Goal: Transaction & Acquisition: Download file/media

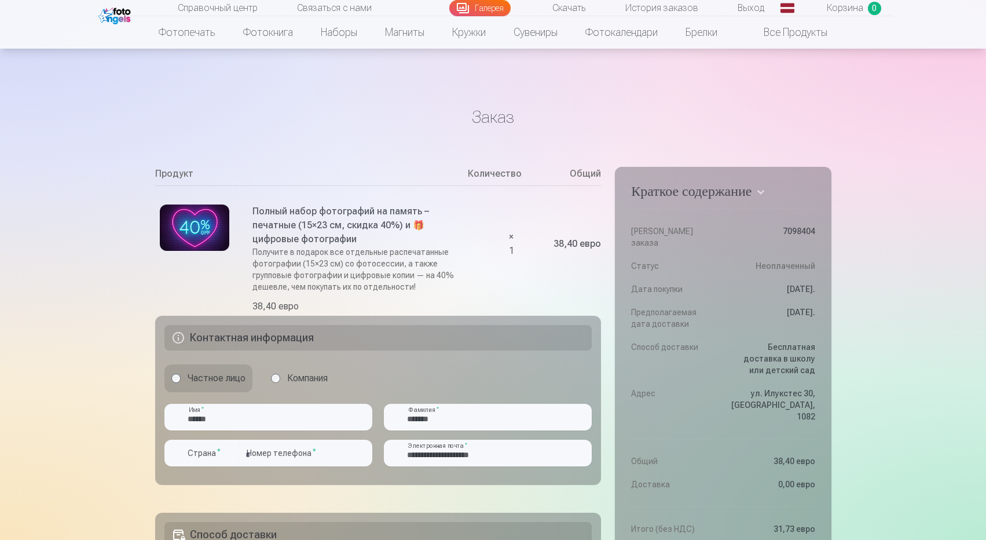
scroll to position [302, 0]
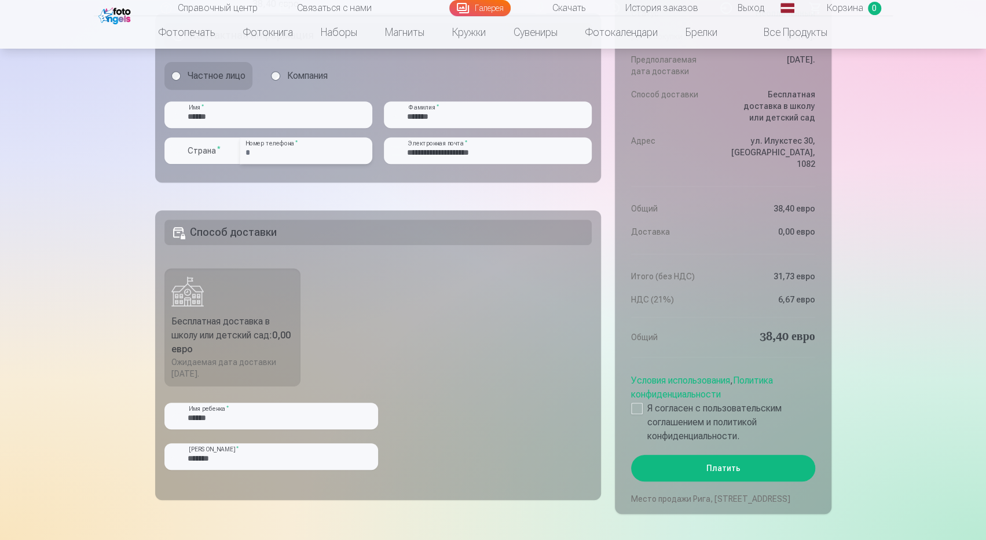
click at [254, 152] on input "**********" at bounding box center [306, 150] width 133 height 27
click at [230, 149] on div "button" at bounding box center [231, 151] width 14 height 14
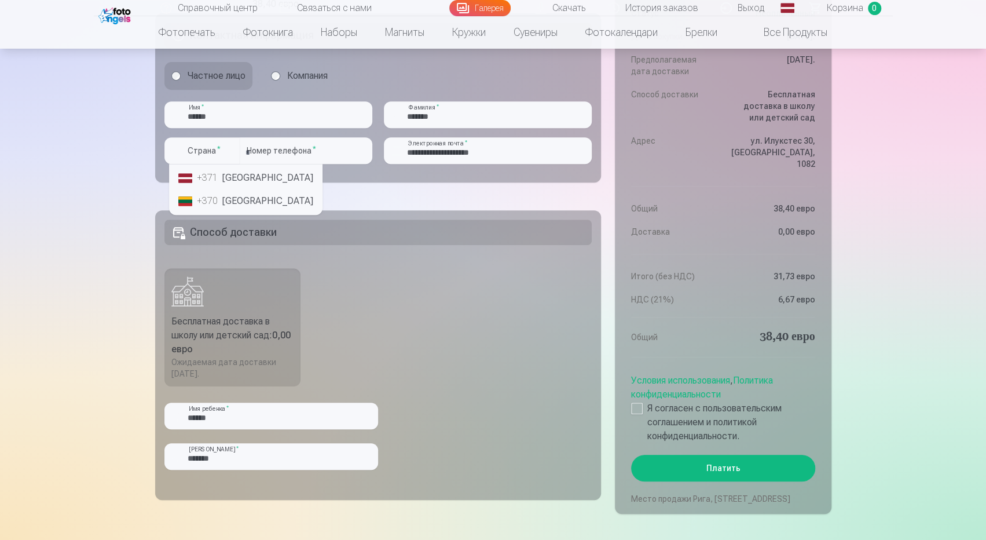
click at [236, 177] on font "Латвия" at bounding box center [267, 177] width 91 height 11
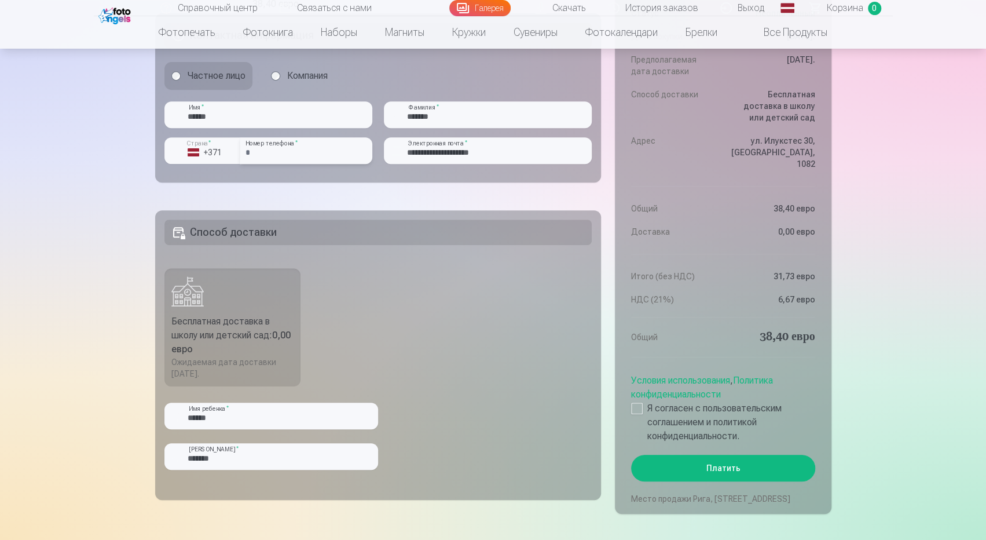
click at [256, 153] on input "**********" at bounding box center [306, 150] width 133 height 27
click at [259, 150] on input "**********" at bounding box center [306, 150] width 133 height 27
type input "********"
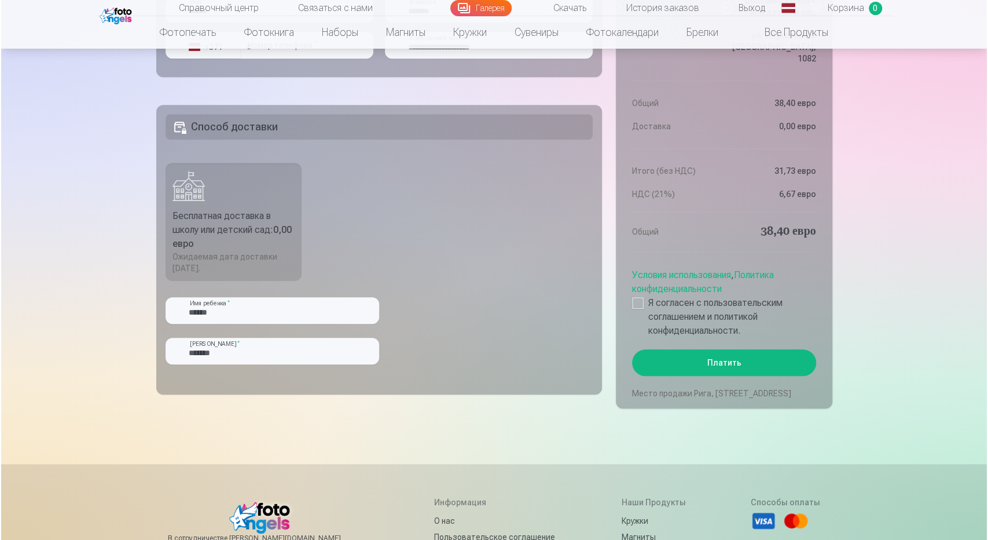
scroll to position [411, 0]
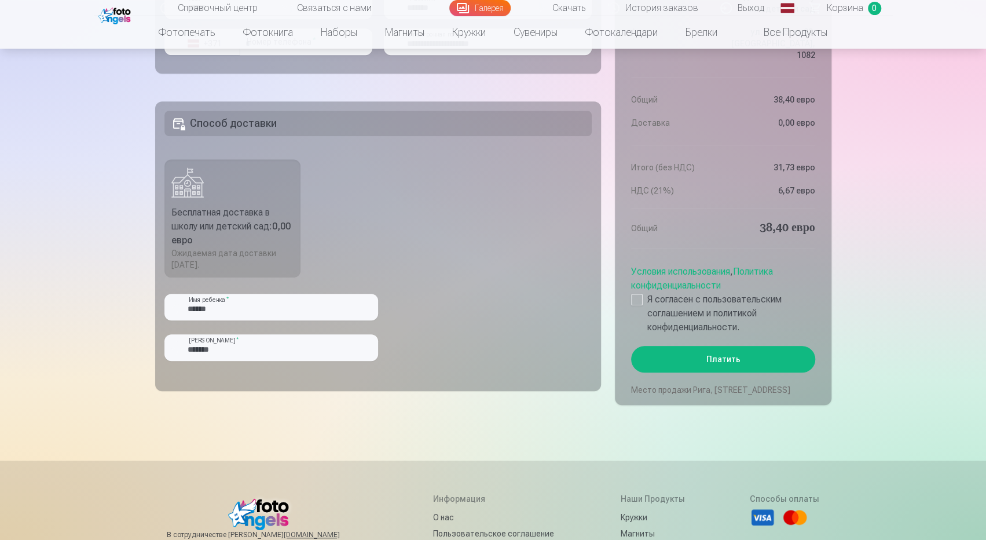
click at [719, 354] on font "Платить" at bounding box center [723, 358] width 34 height 9
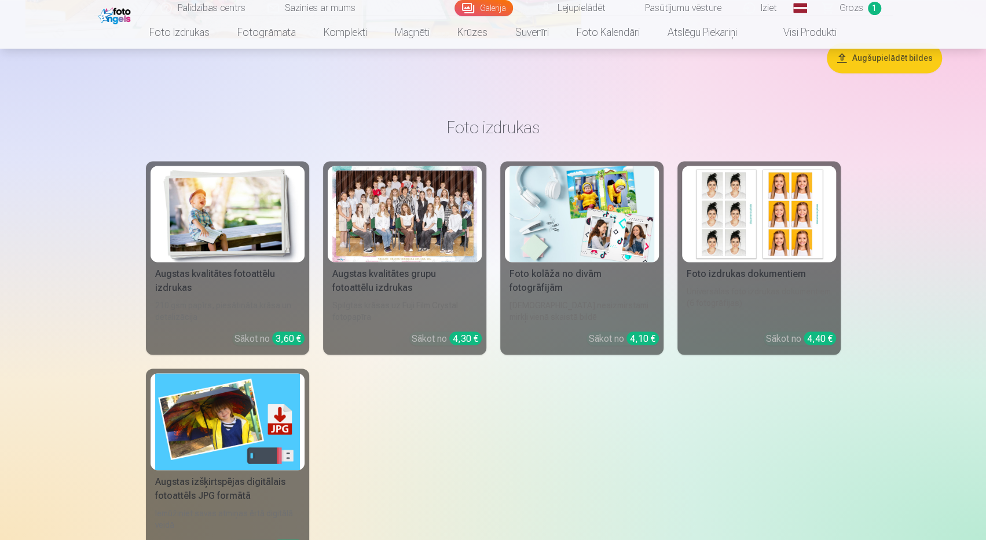
scroll to position [4198, 0]
click at [391, 223] on div at bounding box center [404, 213] width 145 height 97
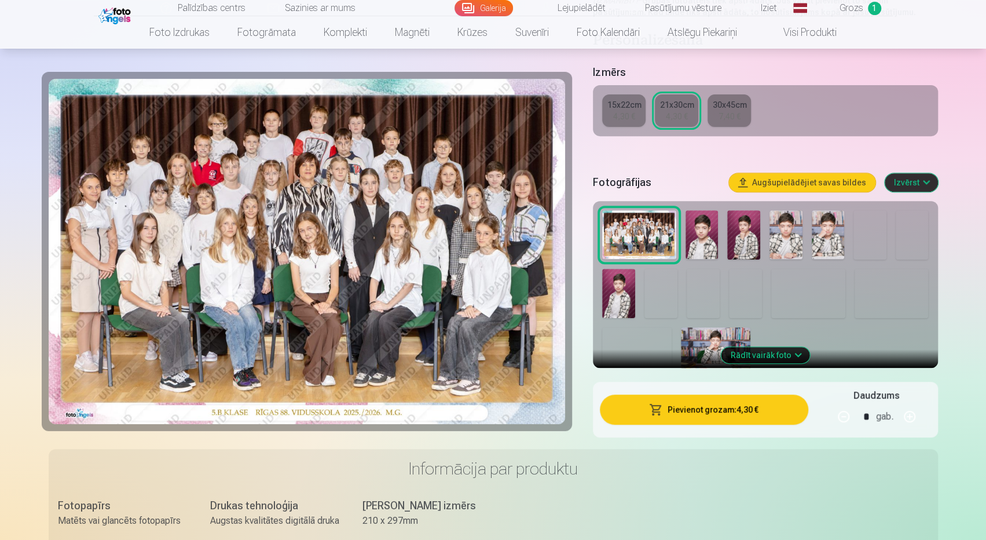
scroll to position [239, 0]
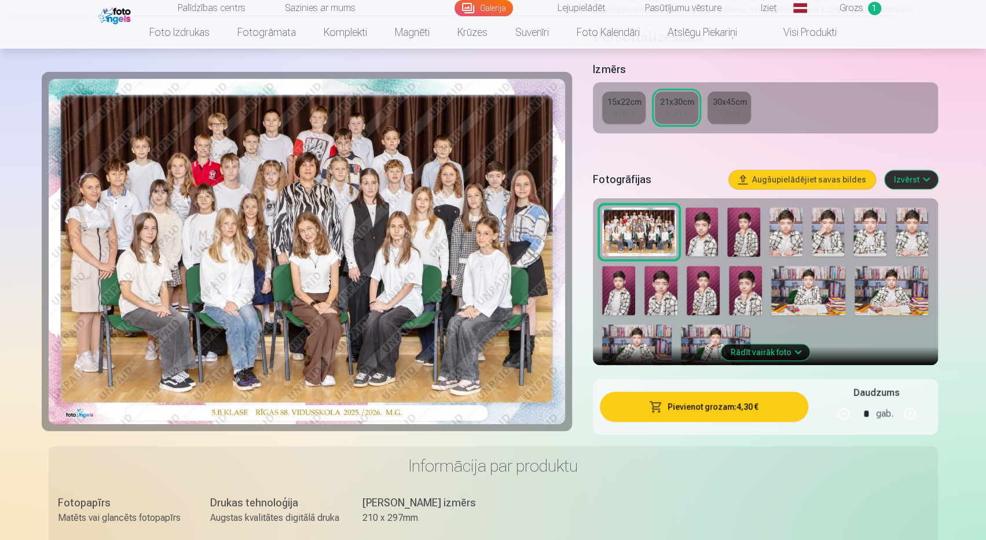
click at [798, 352] on button "Rādīt vairāk foto" at bounding box center [765, 352] width 89 height 16
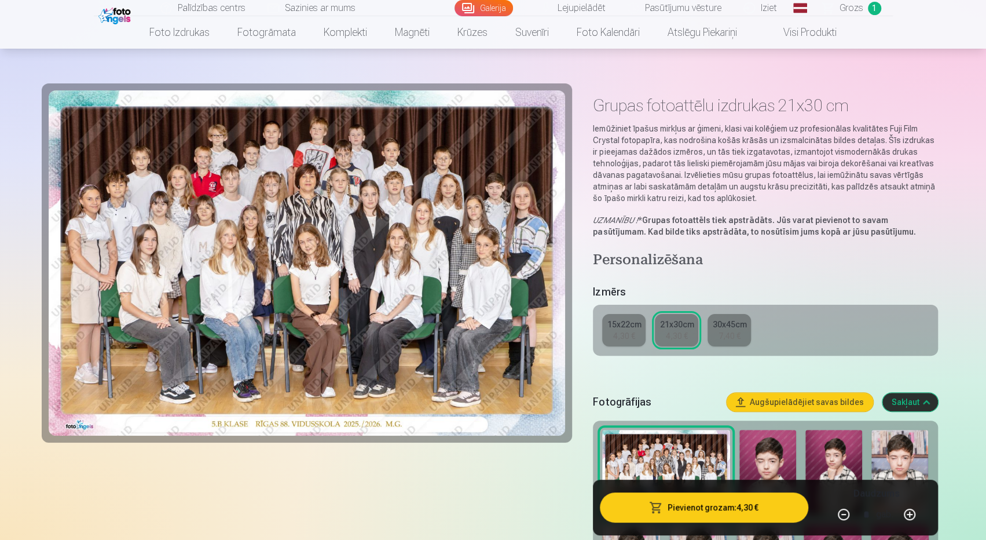
scroll to position [0, 0]
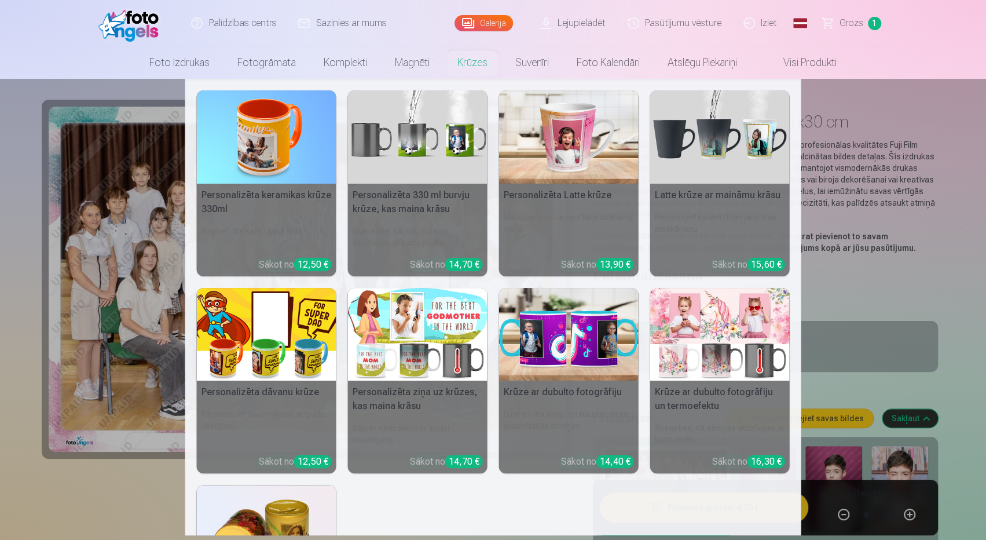
click at [122, 307] on nav "Personalizēta keramikas krūze 330ml Baudiet rīta kafiju savā stilā Sākot no 12,…" at bounding box center [493, 307] width 986 height 456
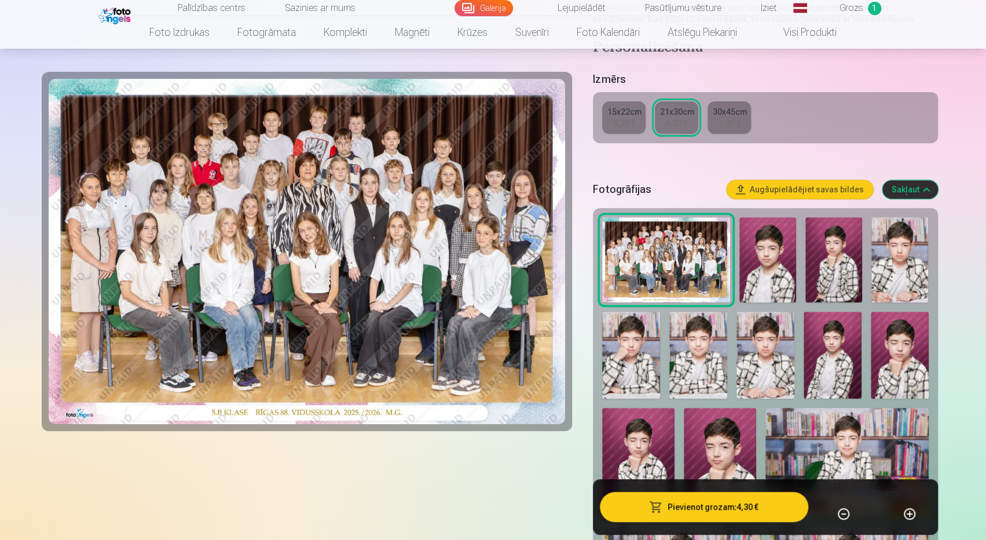
scroll to position [229, 0]
click at [637, 244] on img at bounding box center [666, 259] width 128 height 85
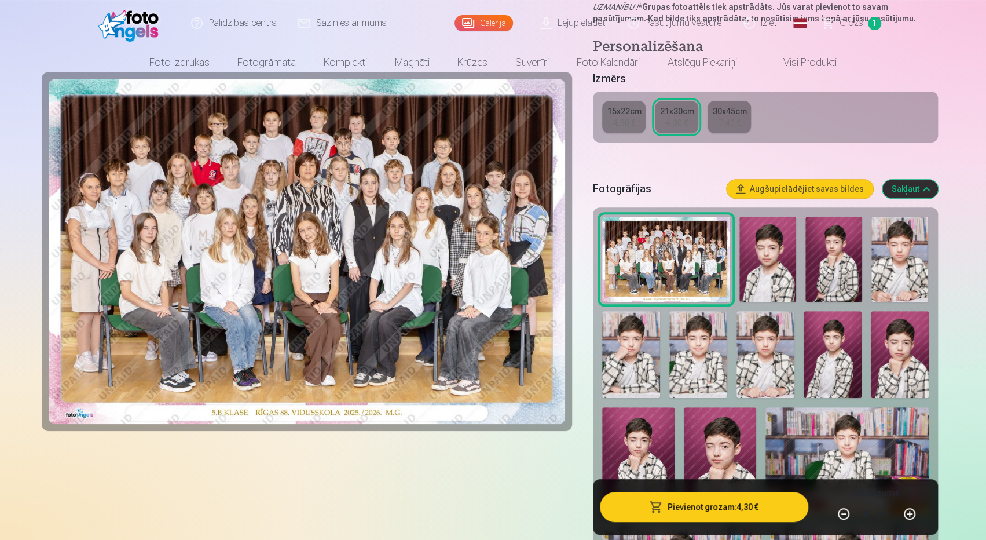
scroll to position [0, 0]
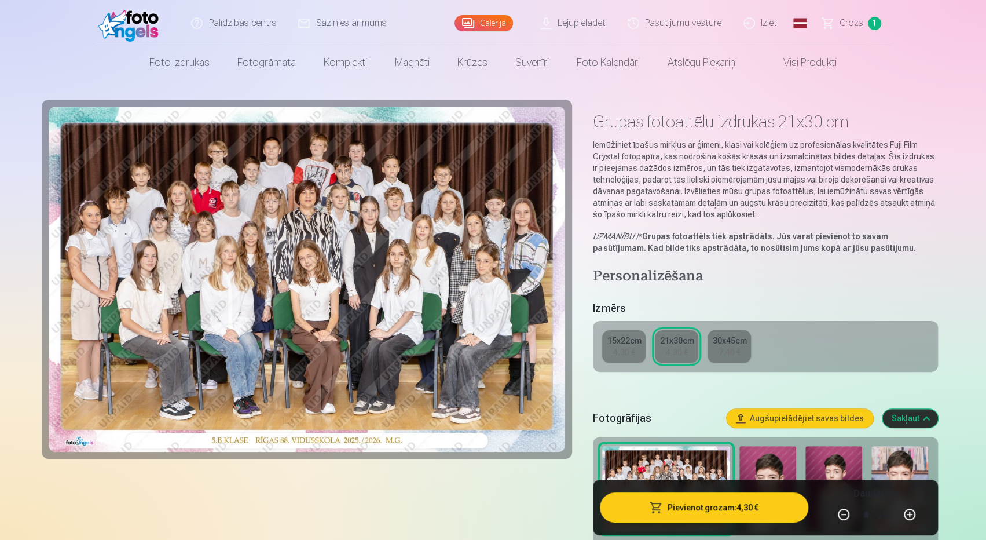
click at [728, 353] on div "7,40 €" at bounding box center [730, 352] width 22 height 12
click at [673, 335] on div "21x30cm" at bounding box center [677, 341] width 34 height 12
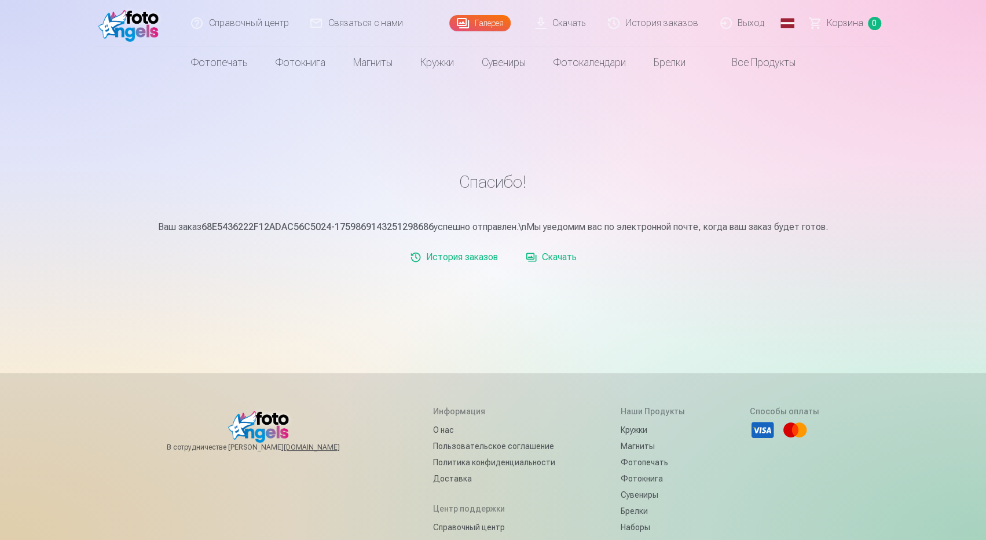
click at [543, 257] on font "Скачать" at bounding box center [559, 256] width 35 height 11
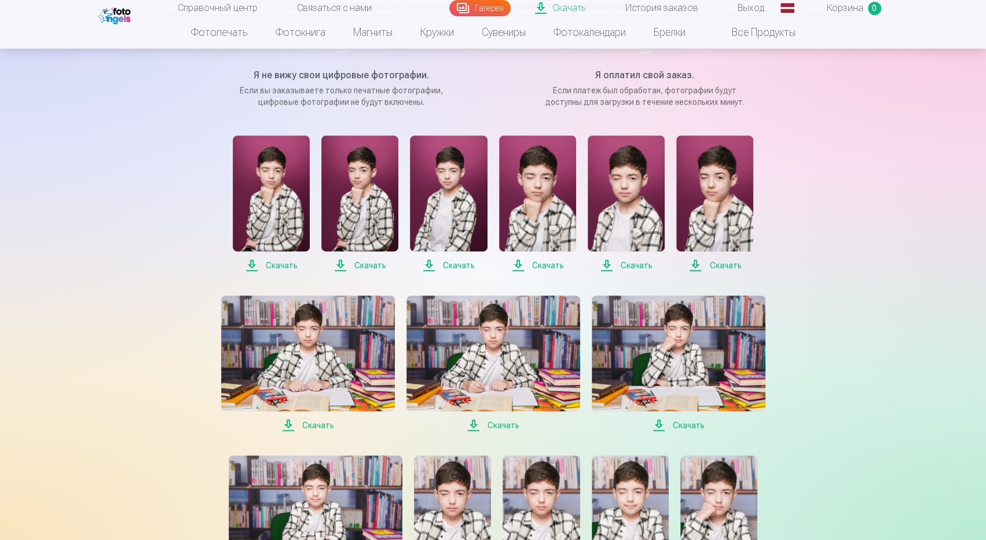
scroll to position [157, 0]
click at [270, 266] on font "Скачать" at bounding box center [282, 264] width 32 height 9
click at [367, 260] on font "Скачать" at bounding box center [370, 264] width 32 height 9
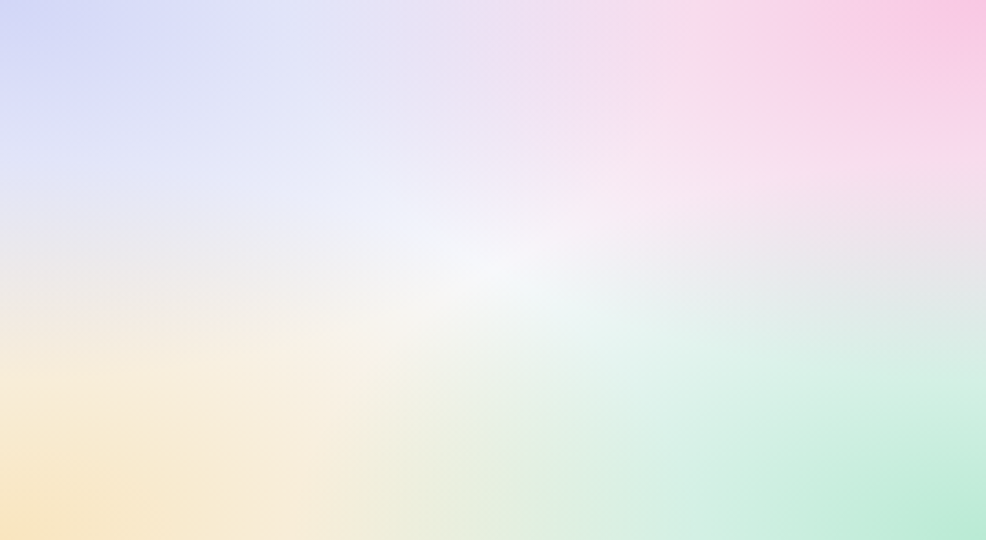
scroll to position [0, 0]
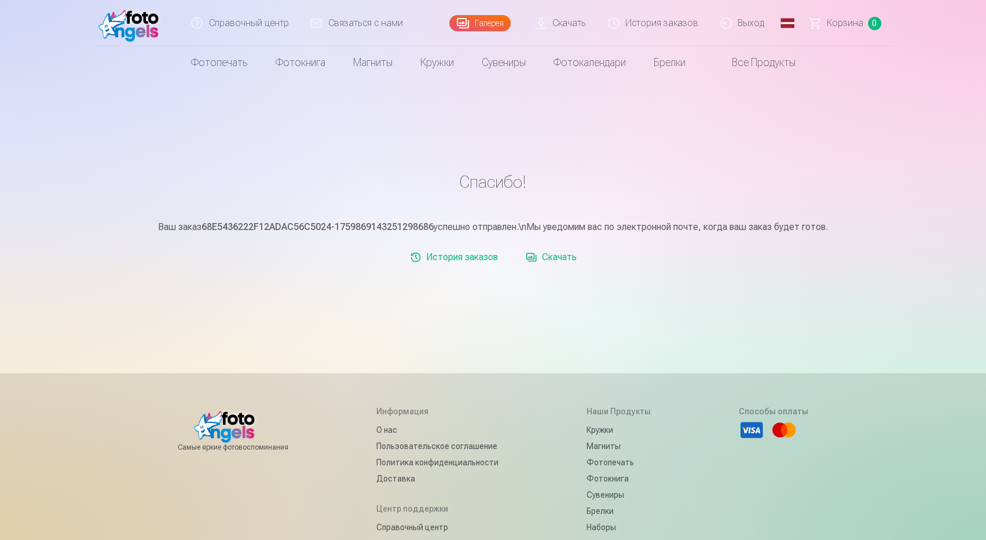
click at [548, 260] on font "Скачать" at bounding box center [559, 256] width 35 height 11
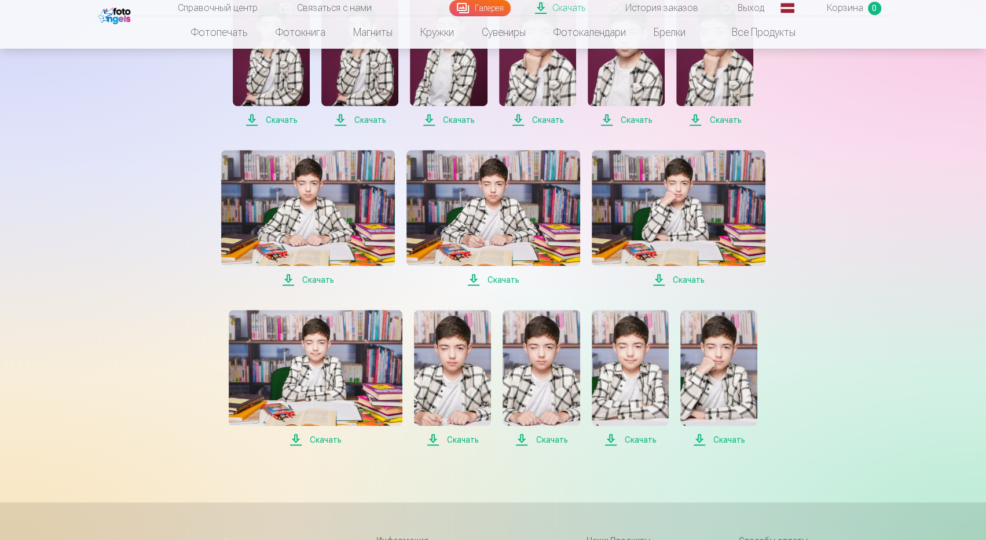
scroll to position [301, 0]
click at [721, 439] on font "Скачать" at bounding box center [729, 439] width 32 height 9
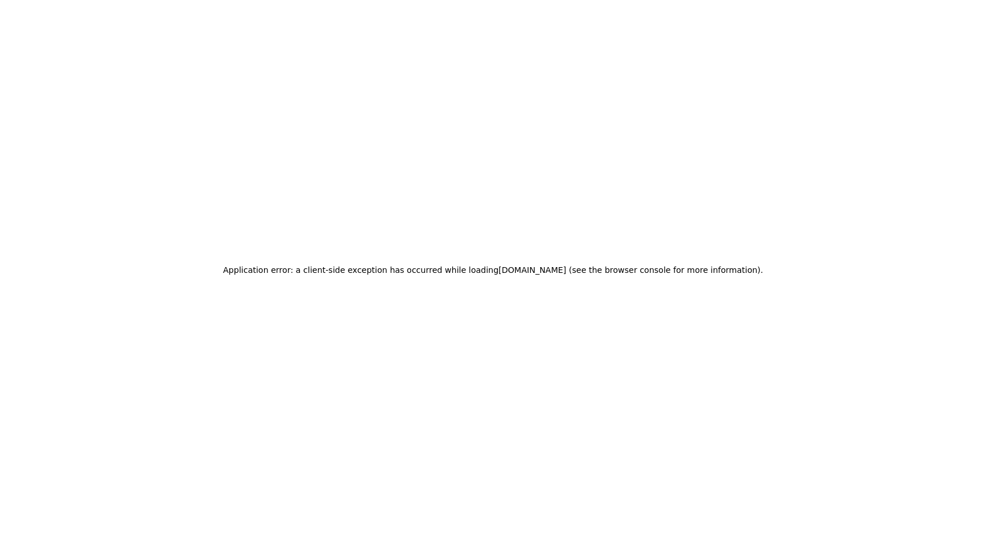
scroll to position [0, 0]
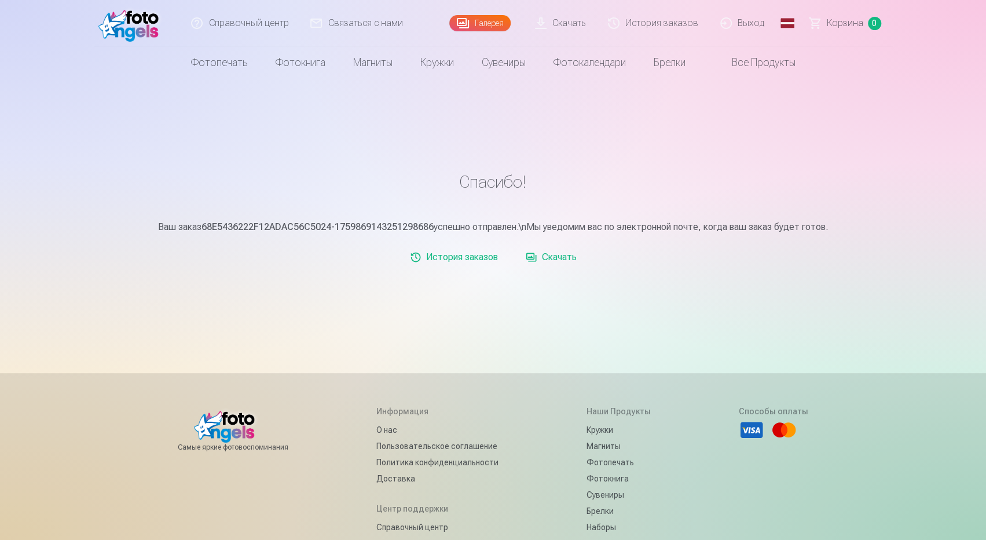
click at [566, 261] on font "Скачать" at bounding box center [559, 256] width 35 height 11
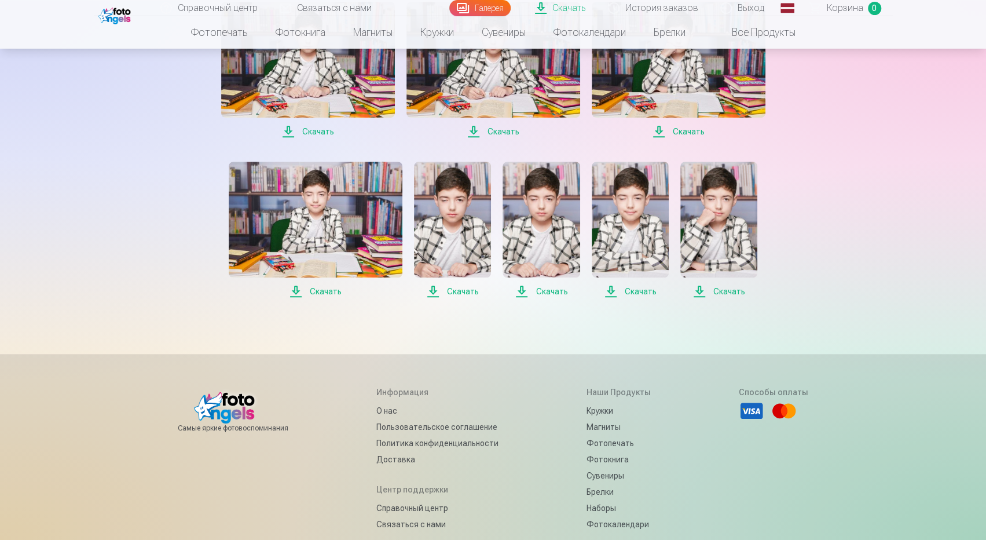
scroll to position [427, 0]
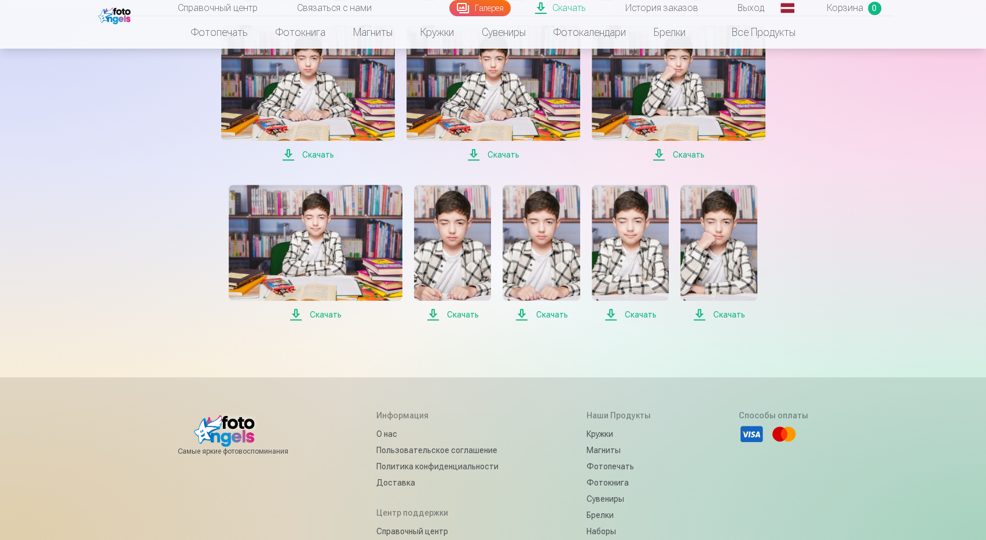
click at [626, 268] on img at bounding box center [630, 243] width 77 height 116
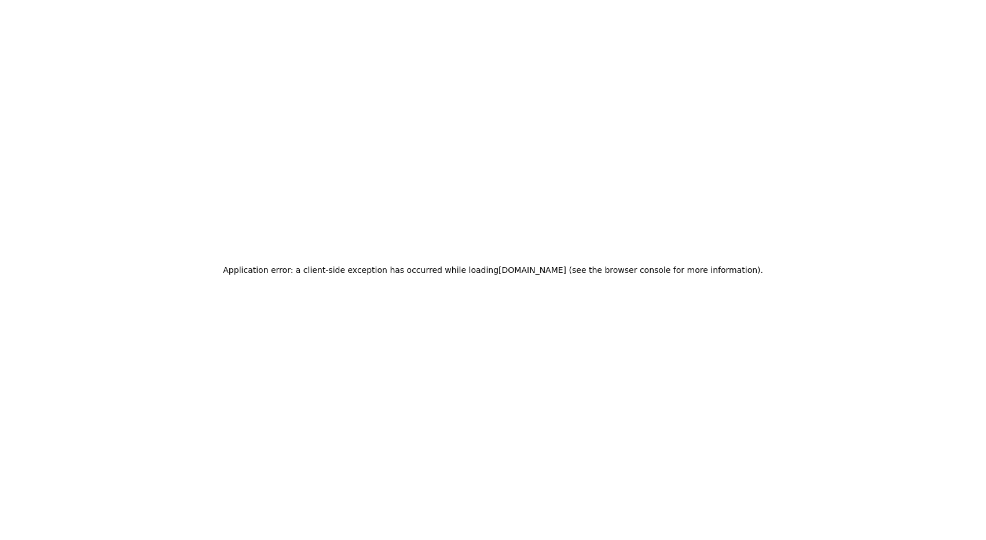
scroll to position [0, 0]
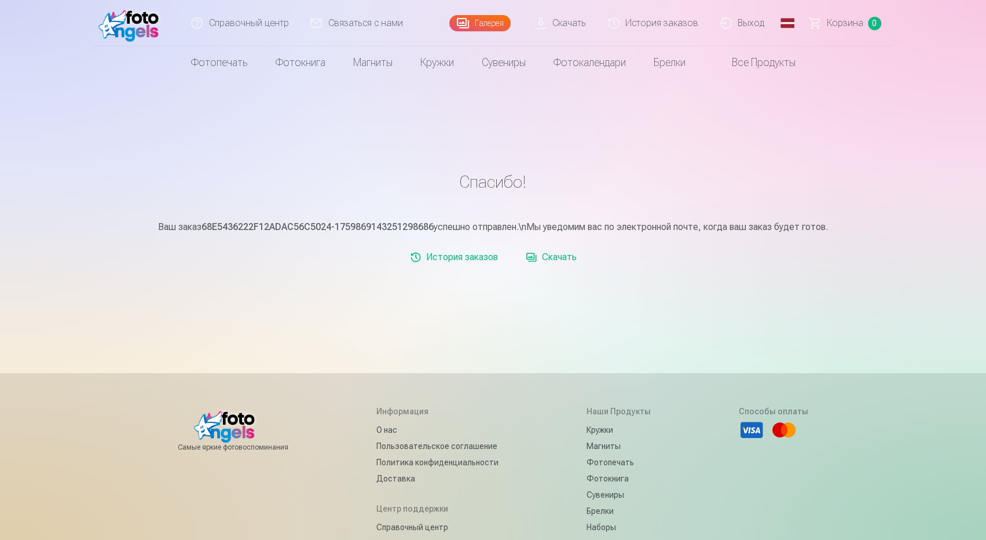
click at [530, 259] on link "Скачать" at bounding box center [551, 257] width 60 height 23
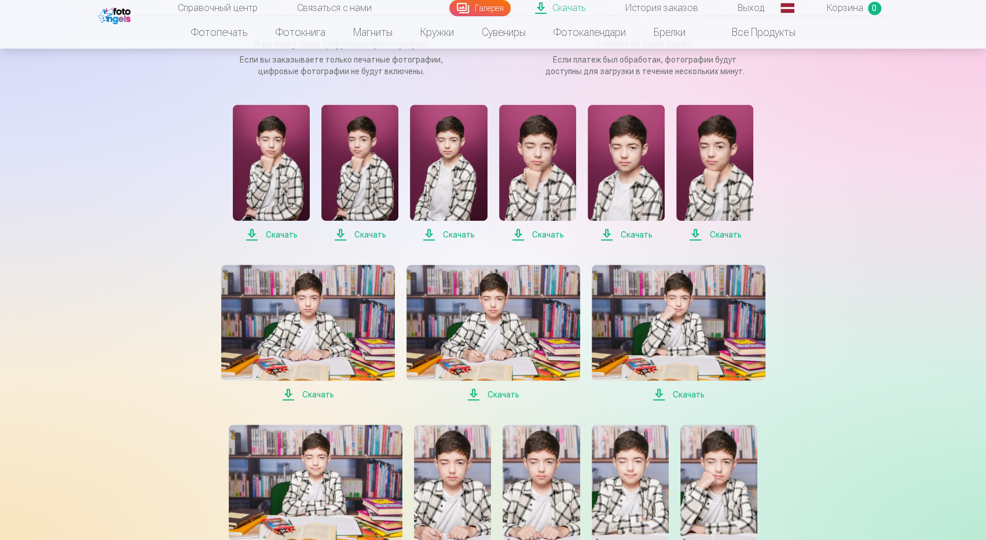
scroll to position [186, 0]
click at [573, 12] on font "Скачать" at bounding box center [569, 7] width 34 height 11
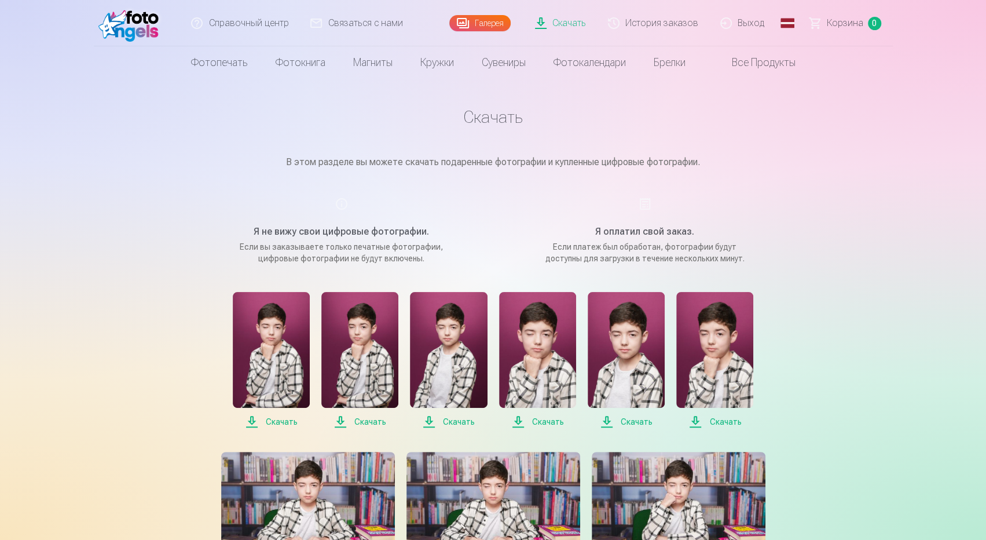
click at [544, 20] on link "Скачать" at bounding box center [561, 23] width 73 height 46
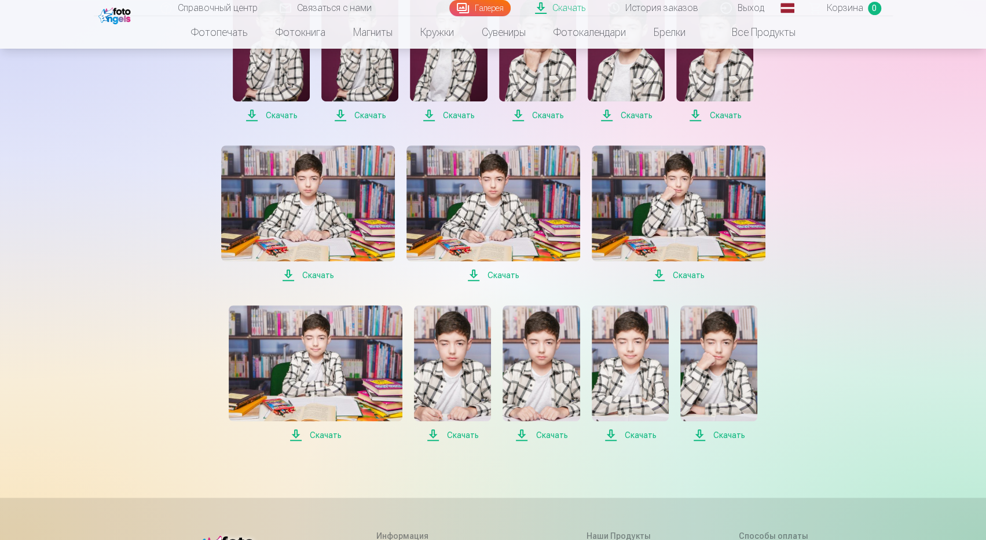
scroll to position [307, 0]
click at [632, 433] on font "Скачать" at bounding box center [641, 434] width 32 height 9
click at [548, 435] on font "Скачать" at bounding box center [552, 434] width 32 height 9
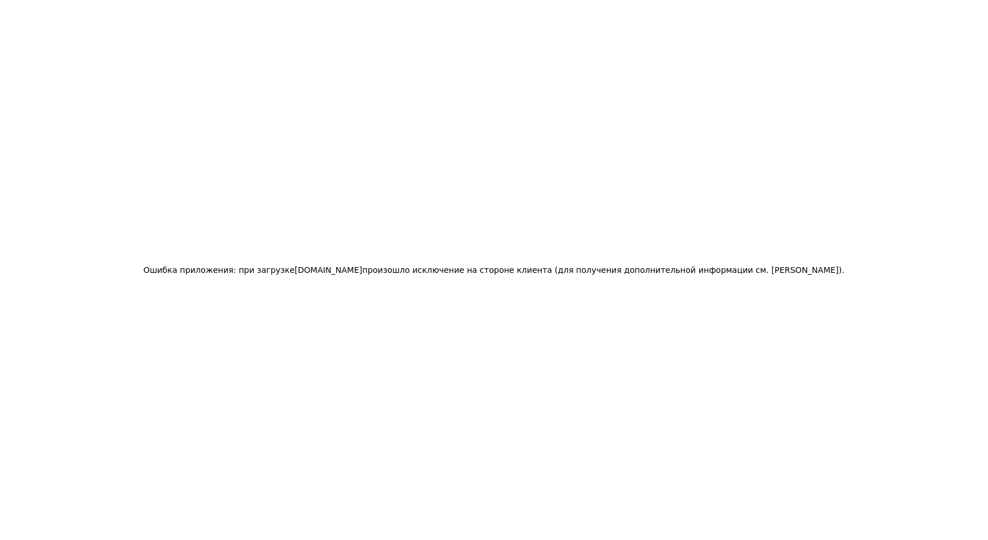
click at [450, 433] on div "Ошибка приложения: при загрузке 123foto.lv произошло исключение на стороне клие…" at bounding box center [494, 270] width 988 height 540
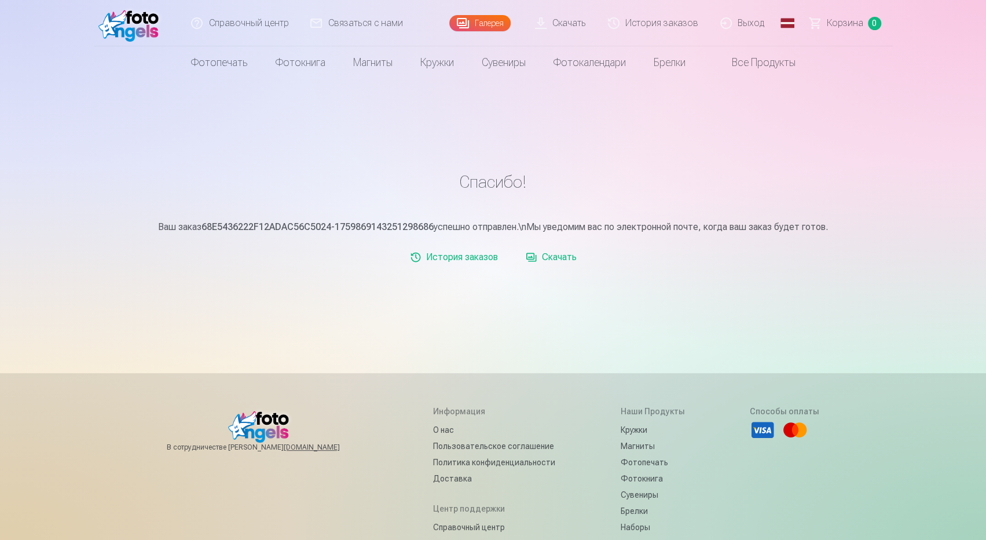
click at [556, 258] on font "Скачать" at bounding box center [559, 256] width 35 height 11
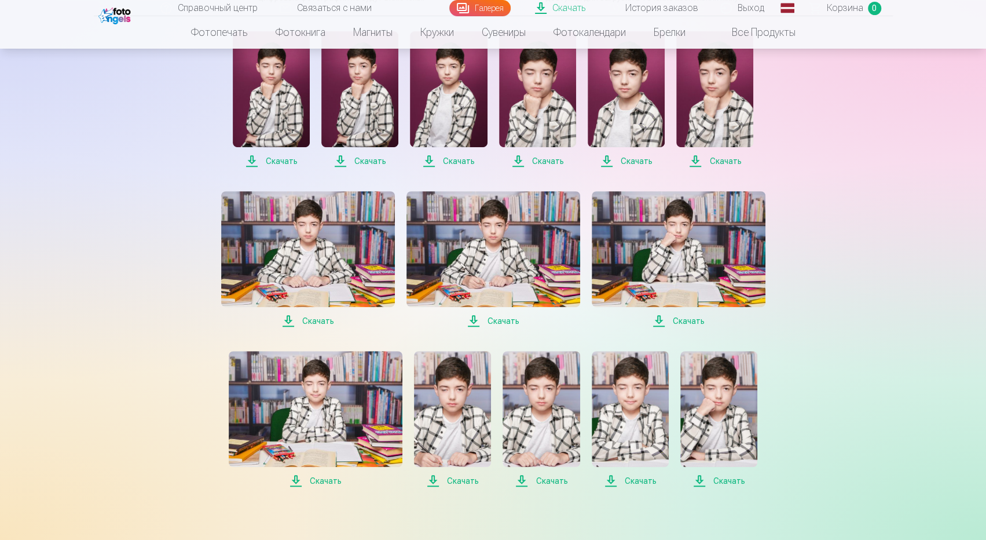
scroll to position [257, 0]
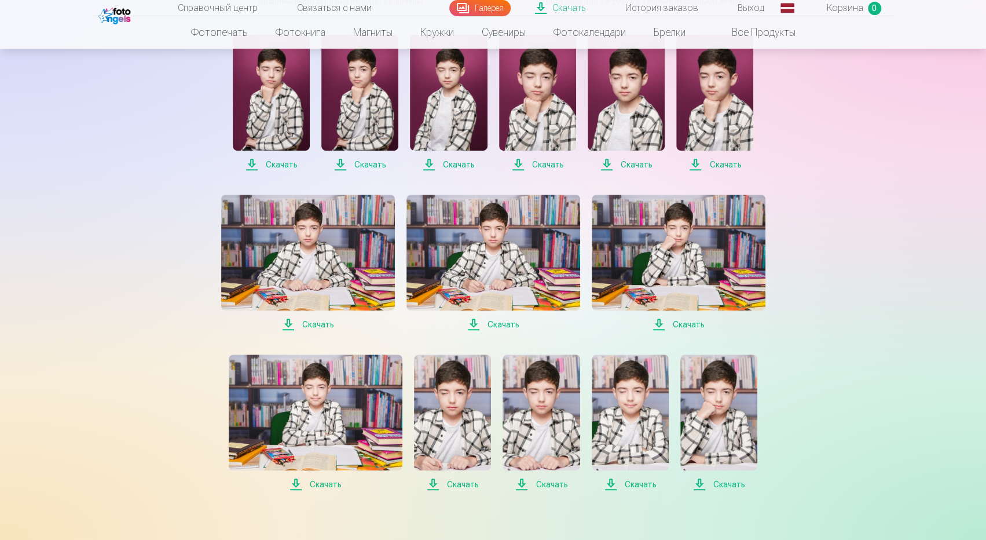
click at [680, 326] on font "Скачать" at bounding box center [689, 324] width 32 height 9
click at [501, 327] on font "Скачать" at bounding box center [504, 324] width 32 height 9
click at [316, 326] on font "Скачать" at bounding box center [318, 324] width 32 height 9
click at [716, 163] on font "Скачать" at bounding box center [725, 164] width 32 height 9
click at [626, 163] on font "Скачать" at bounding box center [637, 164] width 32 height 9
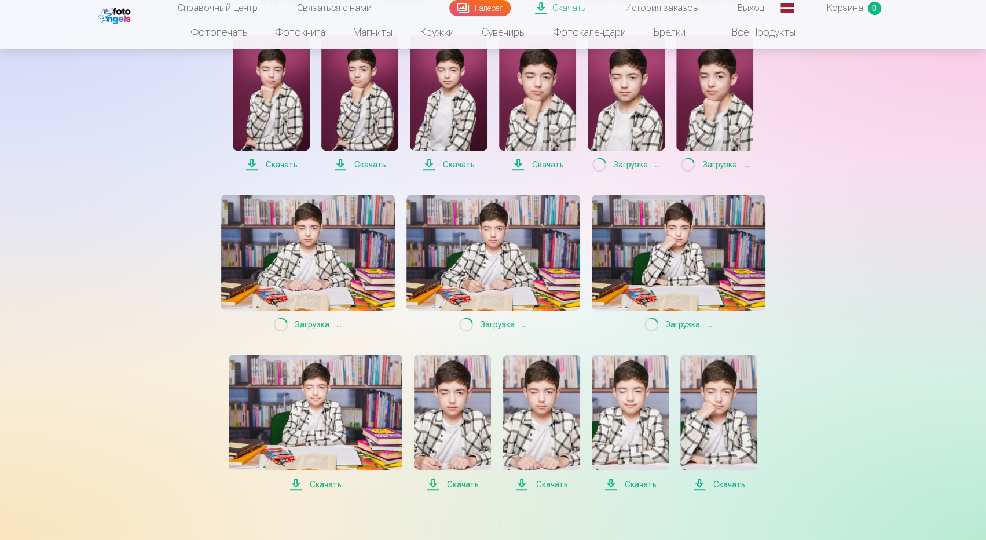
click at [530, 163] on span "Скачать" at bounding box center [537, 164] width 77 height 14
click at [450, 167] on font "Скачать" at bounding box center [459, 164] width 32 height 9
click at [375, 161] on font "Скачать" at bounding box center [370, 164] width 32 height 9
click at [459, 485] on font "Скачать" at bounding box center [463, 483] width 32 height 9
click at [540, 489] on font "Скачать" at bounding box center [552, 484] width 32 height 12
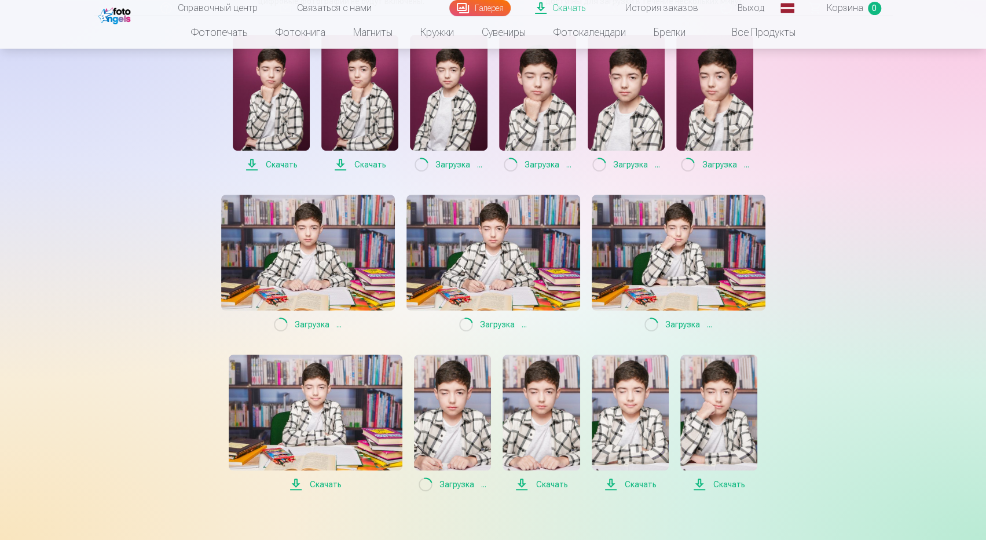
click at [642, 483] on font "Скачать" at bounding box center [641, 483] width 32 height 9
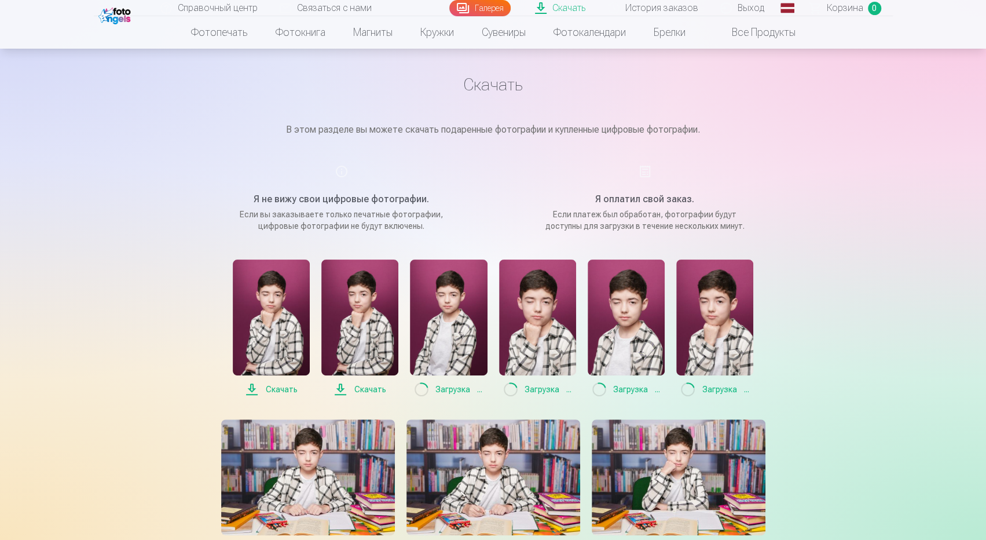
scroll to position [32, 0]
click at [361, 391] on font "Скачать" at bounding box center [370, 389] width 32 height 9
click at [274, 386] on font "Скачать" at bounding box center [282, 389] width 32 height 9
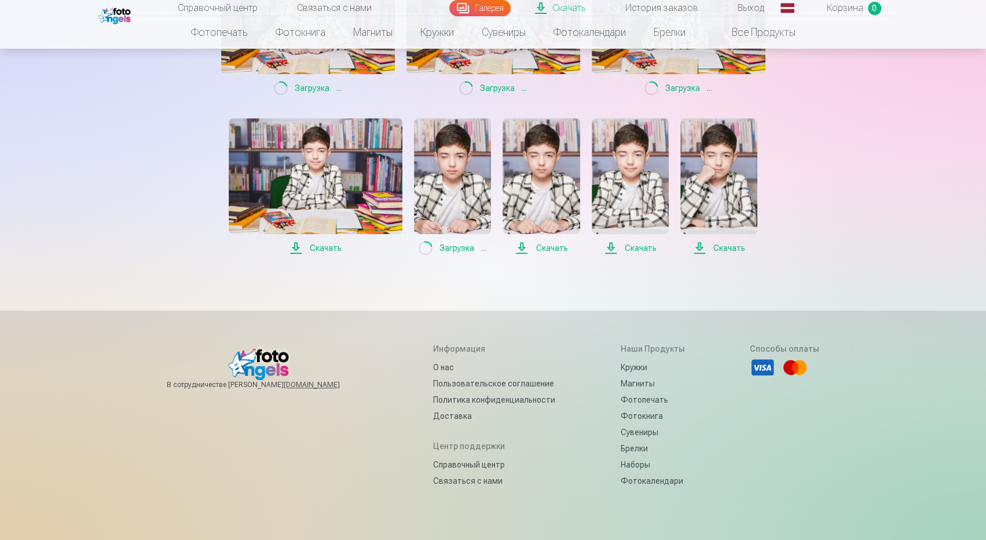
scroll to position [524, 0]
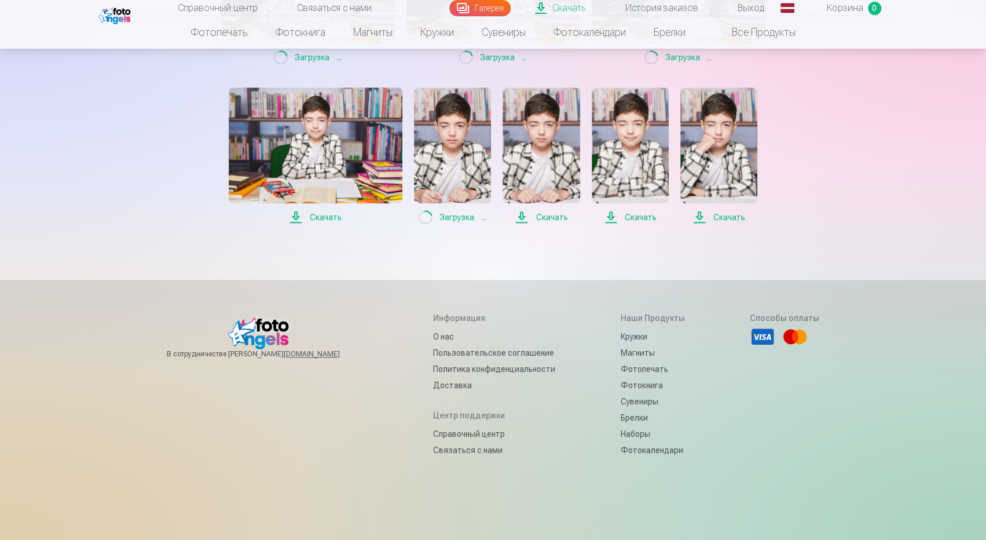
click at [556, 218] on font "Скачать" at bounding box center [552, 216] width 32 height 9
click at [640, 215] on font "Скачать" at bounding box center [641, 216] width 32 height 9
click at [717, 218] on font "Скачать" at bounding box center [729, 216] width 32 height 9
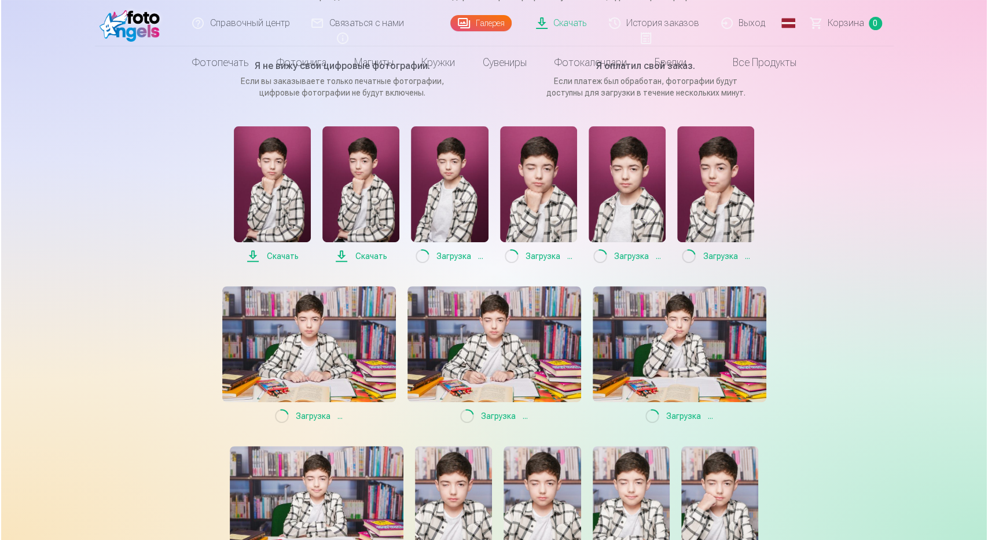
scroll to position [0, 0]
